Goal: Task Accomplishment & Management: Complete application form

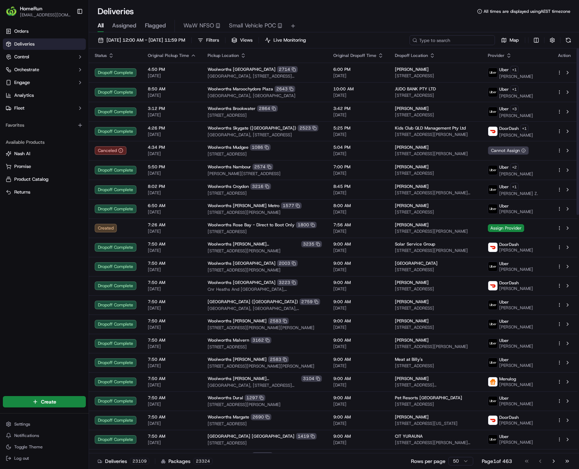
paste input "269091271"
click at [488, 40] on div at bounding box center [452, 40] width 85 height 10
type input "269091271"
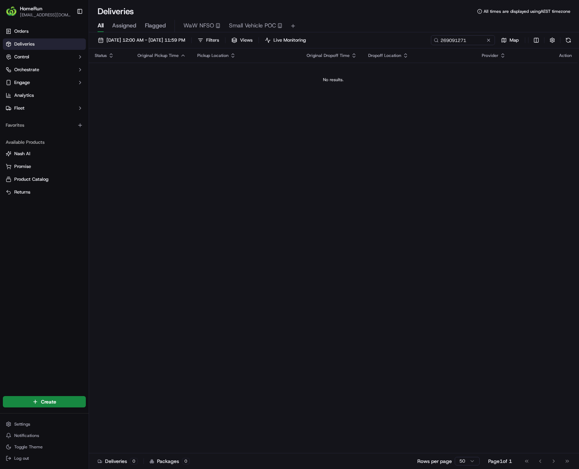
click at [428, 74] on td "No results." at bounding box center [333, 80] width 489 height 34
click at [49, 401] on html "HomeRun [EMAIL_ADDRESS][DOMAIN_NAME] Toggle Sidebar Orders Deliveries Control O…" at bounding box center [289, 234] width 579 height 469
click at [121, 415] on link "Delivery" at bounding box center [128, 415] width 79 height 13
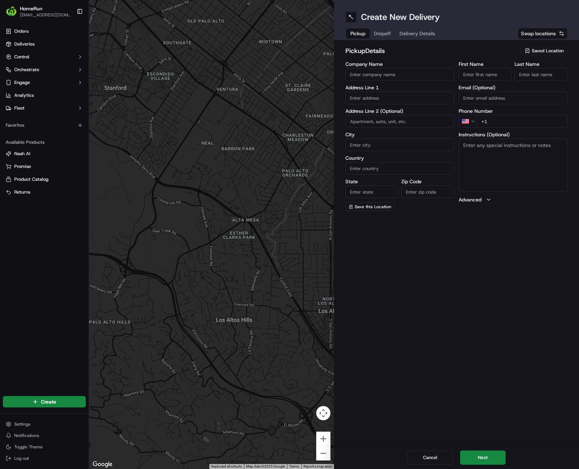
click at [540, 50] on span "Saved Location" at bounding box center [548, 51] width 32 height 6
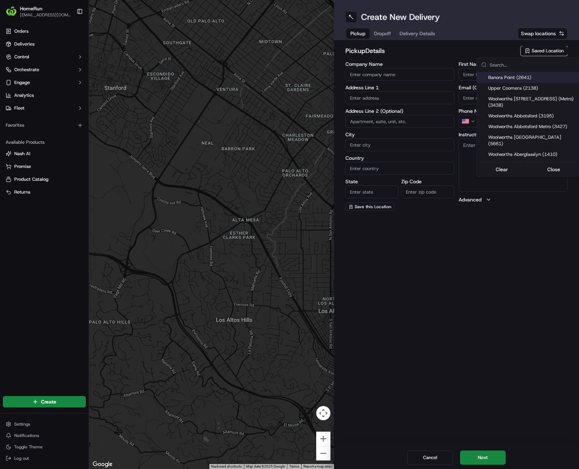
click at [510, 64] on input "text" at bounding box center [532, 65] width 85 height 14
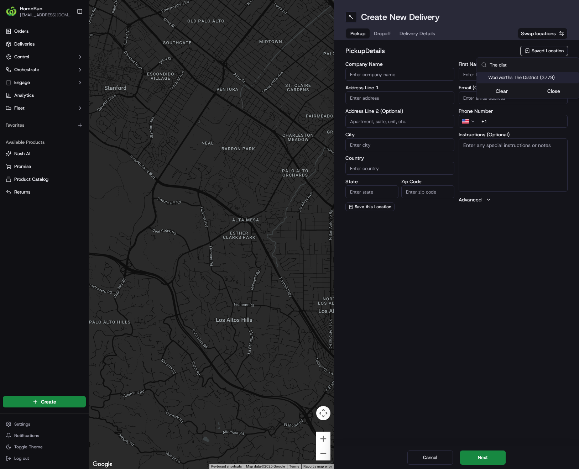
type input "The dist"
click at [516, 78] on span "Woolworths The District (3779)" at bounding box center [532, 77] width 88 height 6
type input "Woolworths The District"
type input "[GEOGRAPHIC_DATA], [GEOGRAPHIC_DATA]"
type input "Docklands"
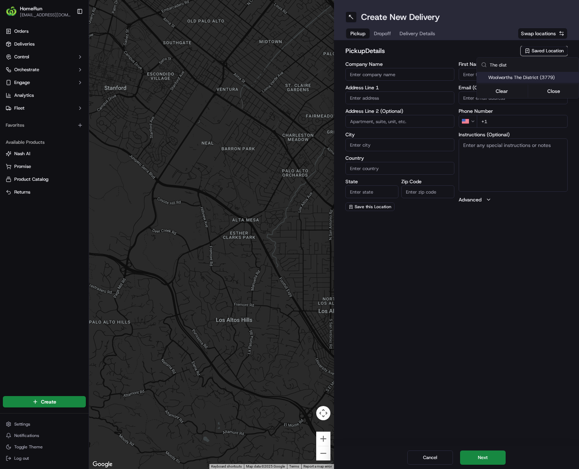
type input "AU"
type input "VIC"
type input "3008"
type input "Online"
type input "Team"
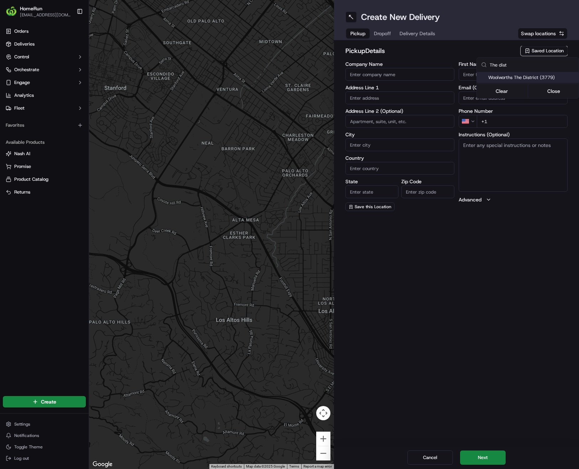
type input "[PHONE_NUMBER]"
type textarea "Collect In-Store at Service Desk. Enter from [GEOGRAPHIC_DATA]."
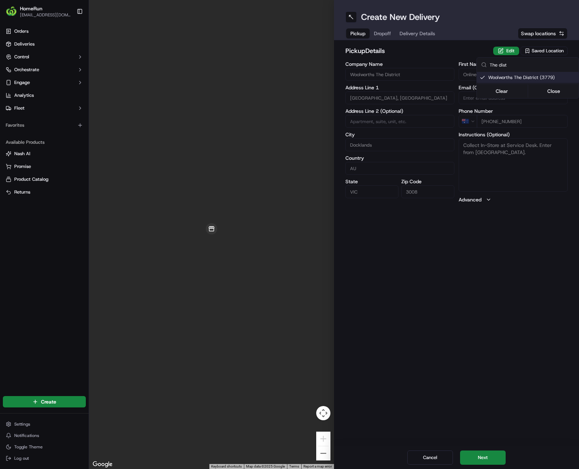
click at [486, 459] on html "HomeRun [EMAIL_ADDRESS][DOMAIN_NAME] Toggle Sidebar Orders Deliveries Control O…" at bounding box center [289, 234] width 579 height 469
click at [486, 459] on button "Next" at bounding box center [483, 458] width 46 height 14
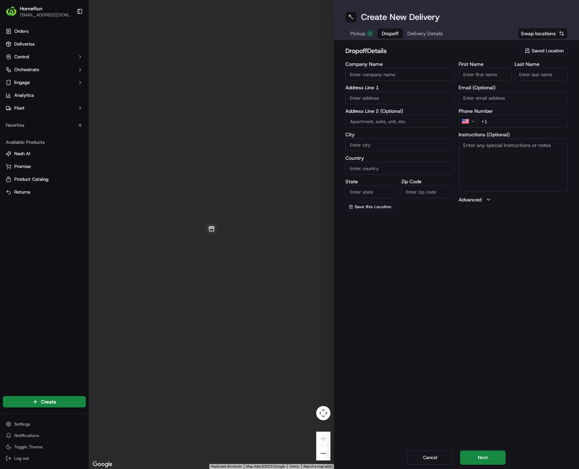
click at [481, 76] on input "First Name" at bounding box center [485, 74] width 53 height 13
paste input "Antigone"
type input "Antigone"
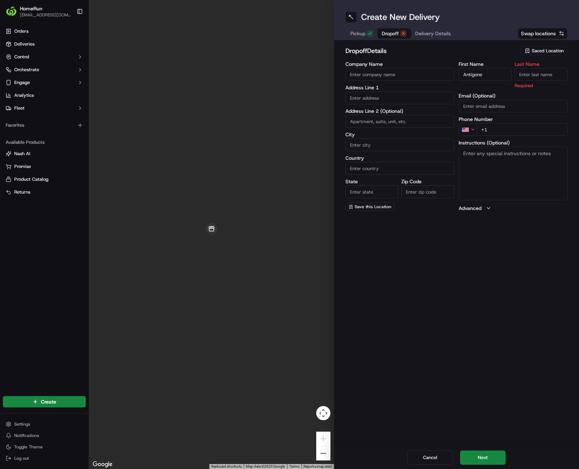
click at [529, 77] on input "Last Name" at bounding box center [541, 74] width 53 height 13
paste input "Trianta"
type input "Trianta"
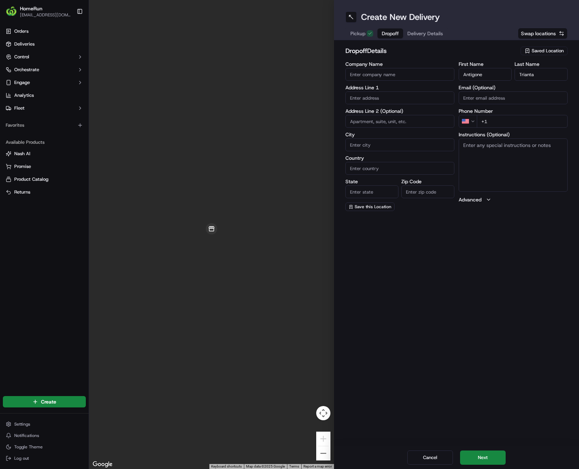
click at [479, 89] on div "First Name Antigone Last Name Trianta Email (Optional) Phone Number US +1 Instr…" at bounding box center [513, 137] width 109 height 150
click at [362, 98] on input "text" at bounding box center [400, 98] width 109 height 13
click at [365, 100] on input "text" at bounding box center [400, 98] width 109 height 13
paste input "[STREET_ADDRESS]"
click at [401, 111] on div "[STREET_ADDRESS]" at bounding box center [399, 113] width 105 height 11
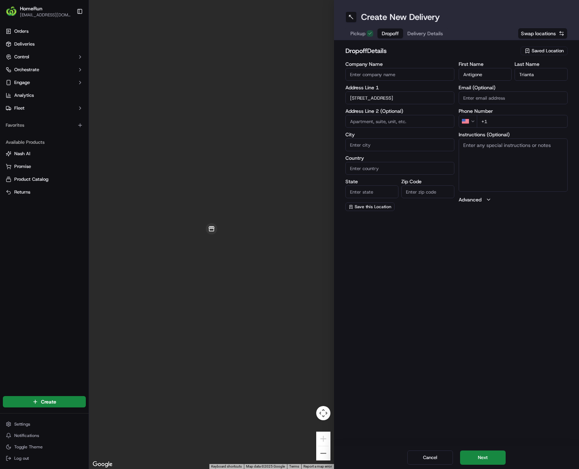
type input "[STREET_ADDRESS]"
type input "[GEOGRAPHIC_DATA]"
type input "VIC"
type input "3000"
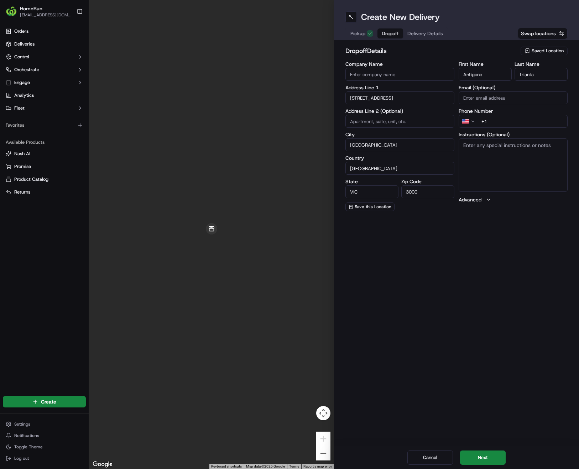
type input "[STREET_ADDRESS]"
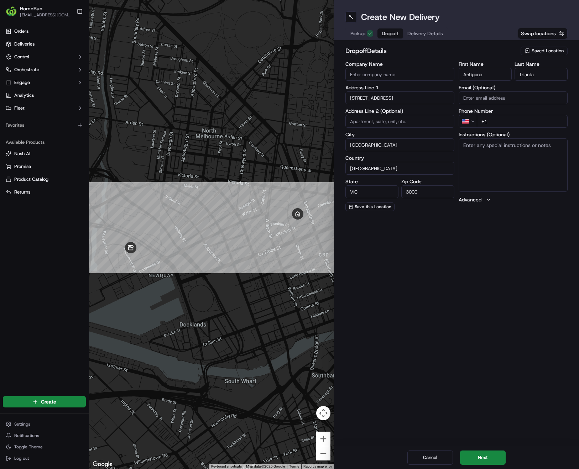
click at [464, 120] on html "HomeRun [EMAIL_ADDRESS][DOMAIN_NAME] Toggle Sidebar Orders Deliveries Control O…" at bounding box center [289, 234] width 579 height 469
click at [511, 122] on input "+61" at bounding box center [522, 121] width 91 height 13
click at [521, 123] on input "+61" at bounding box center [522, 121] width 91 height 13
paste input "0421 543 034"
type input "[PHONE_NUMBER]"
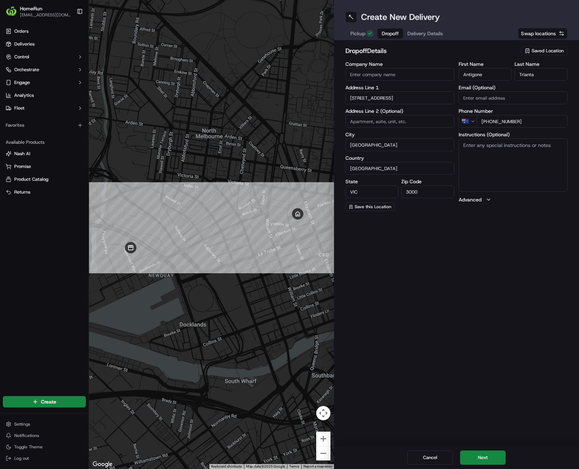
click at [512, 148] on textarea "Instructions (Optional)" at bounding box center [513, 165] width 109 height 53
click at [517, 99] on input "Email (Optional)" at bounding box center [513, 98] width 109 height 13
click at [521, 195] on div "First Name Antigone Last Name Trianta Email (Optional) Phone Number AU [PHONE_N…" at bounding box center [513, 137] width 109 height 150
click at [509, 161] on textarea "Instructions (Optional)" at bounding box center [513, 165] width 109 height 53
paste textarea "Take to reception desk"
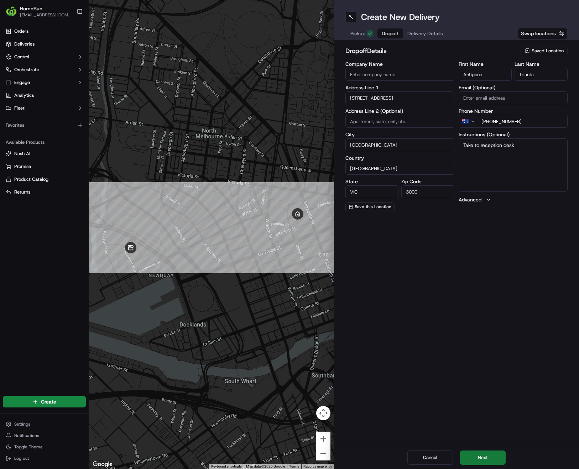
type textarea "Take to reception desk"
click at [480, 456] on button "Next" at bounding box center [483, 458] width 46 height 14
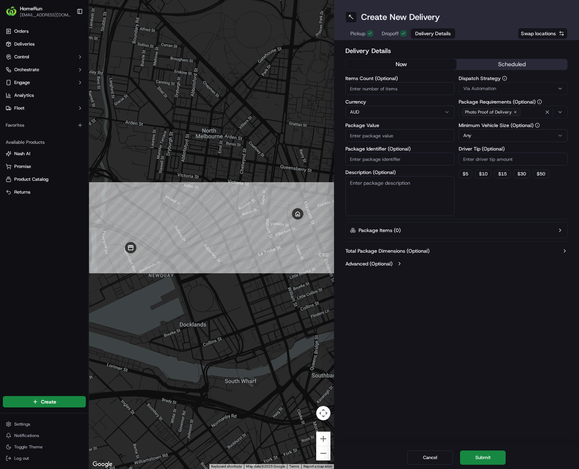
click at [410, 64] on button "now" at bounding box center [401, 64] width 111 height 11
click at [396, 137] on input "Package Value" at bounding box center [400, 135] width 109 height 13
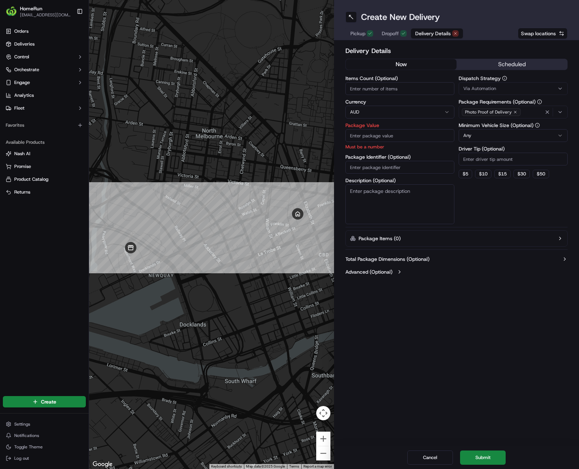
click at [375, 136] on input "Package Value" at bounding box center [400, 135] width 109 height 13
paste input "207.55"
type input "207.55"
click at [420, 168] on div "Items Count (Optional) Currency AUD Package Value 207.55 Must be a number Packa…" at bounding box center [400, 150] width 109 height 149
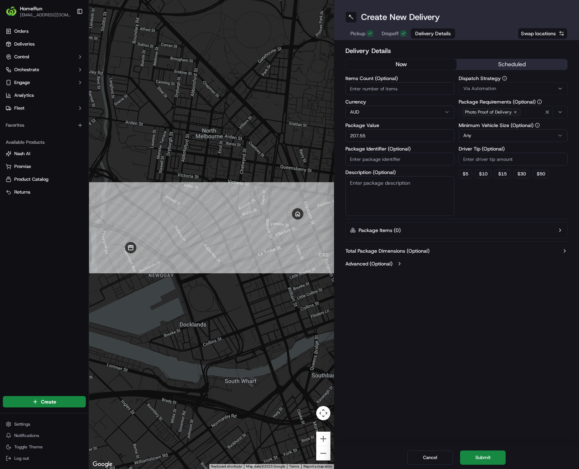
click at [384, 161] on input "Package Identifier (Optional)" at bounding box center [400, 159] width 109 height 13
paste input "269091271"
type input "269091271"
click at [377, 194] on textarea "Description (Optional)" at bounding box center [400, 196] width 109 height 40
type textarea "F"
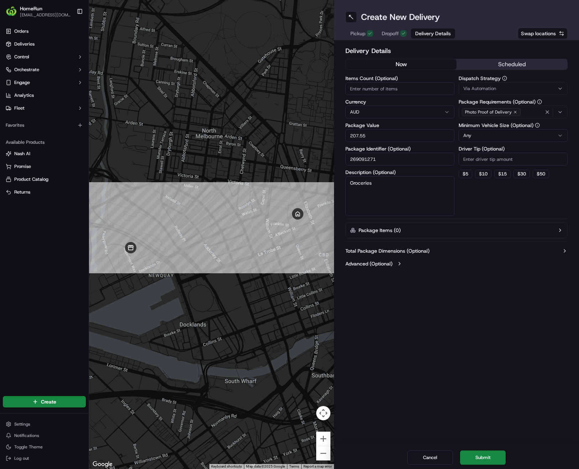
type textarea "Groceries"
click at [486, 135] on html "HomeRun [EMAIL_ADDRESS][DOMAIN_NAME] Toggle Sidebar Orders Deliveries Control O…" at bounding box center [289, 234] width 579 height 469
click at [487, 457] on button "Submit" at bounding box center [483, 458] width 46 height 14
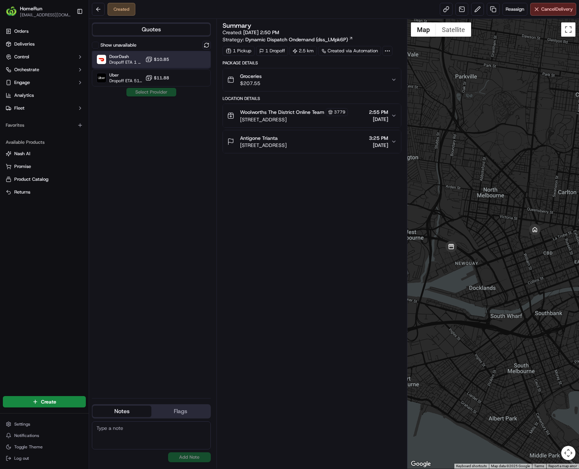
click at [121, 60] on span "Dropoff ETA 1 hour" at bounding box center [125, 62] width 33 height 6
click at [139, 93] on button "Assign Provider" at bounding box center [151, 92] width 51 height 9
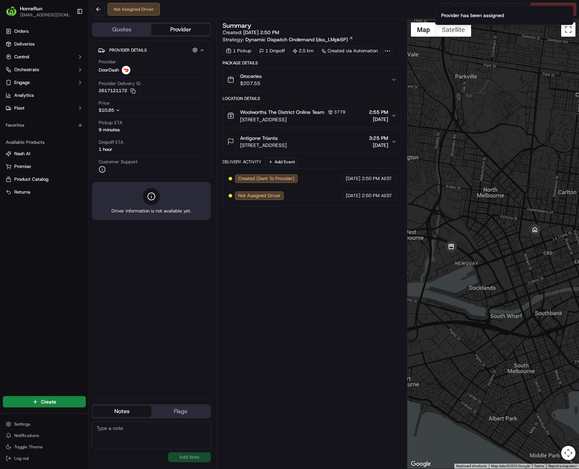
click at [260, 292] on div "Summary Created: [DATE] 2:50 PM Strategy: Dynamic Dispatch Ondemand (dss_LMpk6P…" at bounding box center [312, 243] width 179 height 443
click at [445, 11] on link at bounding box center [446, 9] width 13 height 13
click at [329, 271] on div "Summary Created: [DATE] 2:50 PM Strategy: Dynamic Dispatch Ondemand (dss_LMpk6P…" at bounding box center [312, 243] width 179 height 443
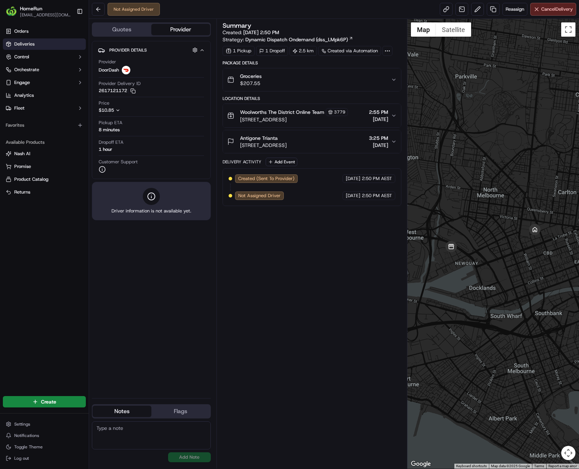
click at [28, 42] on span "Deliveries" at bounding box center [24, 44] width 20 height 6
